Goal: Check status: Check status

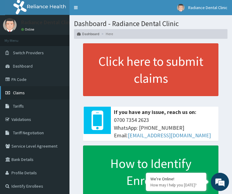
click at [41, 95] on link "Claims" at bounding box center [35, 92] width 70 height 13
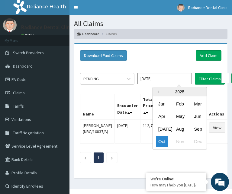
click at [181, 81] on input "[DATE]" at bounding box center [165, 78] width 54 height 11
click at [197, 129] on div "Sep" at bounding box center [198, 128] width 12 height 11
type input "[DATE]"
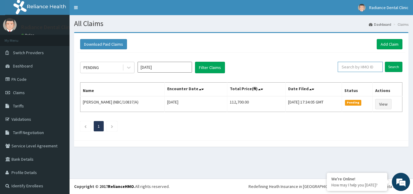
click at [237, 67] on input "text" at bounding box center [360, 67] width 45 height 10
click at [237, 68] on input "Search" at bounding box center [394, 67] width 18 height 10
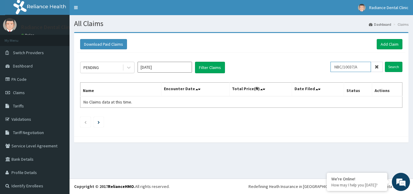
click at [237, 68] on input "NBC/10037/A" at bounding box center [351, 67] width 41 height 10
type input "NBC/10087/A"
click at [237, 64] on input "Search" at bounding box center [394, 67] width 18 height 10
click at [237, 66] on icon at bounding box center [377, 67] width 4 height 4
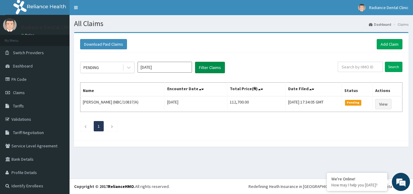
click at [209, 73] on button "Filter Claims" at bounding box center [210, 68] width 30 height 12
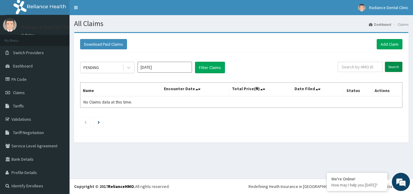
click at [237, 70] on input "Search" at bounding box center [394, 67] width 18 height 10
